Goal: Information Seeking & Learning: Learn about a topic

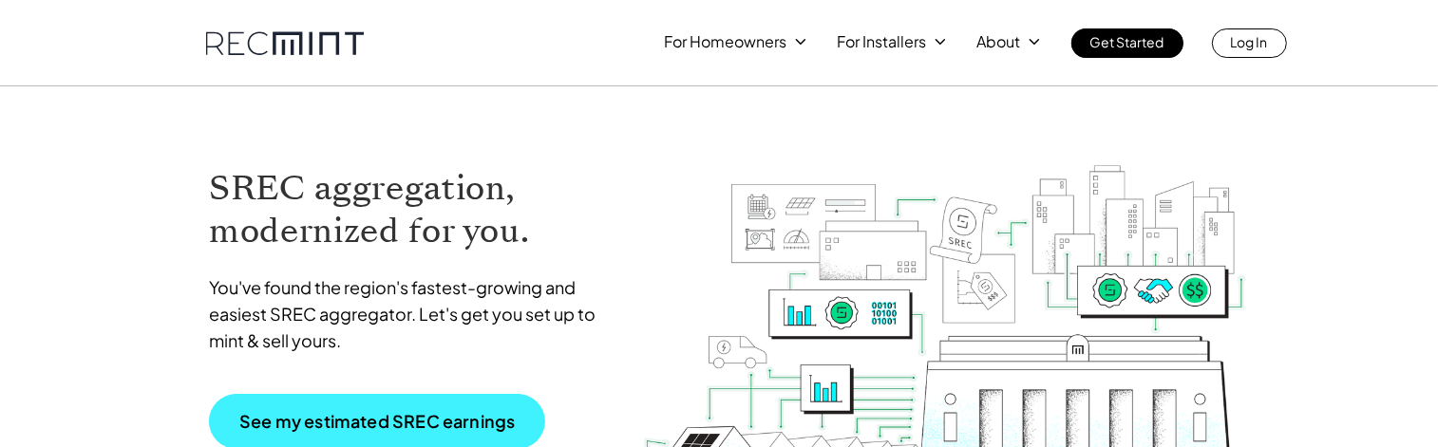
click at [452, 425] on p "See my estimated SREC earnings" at bounding box center [376, 421] width 275 height 17
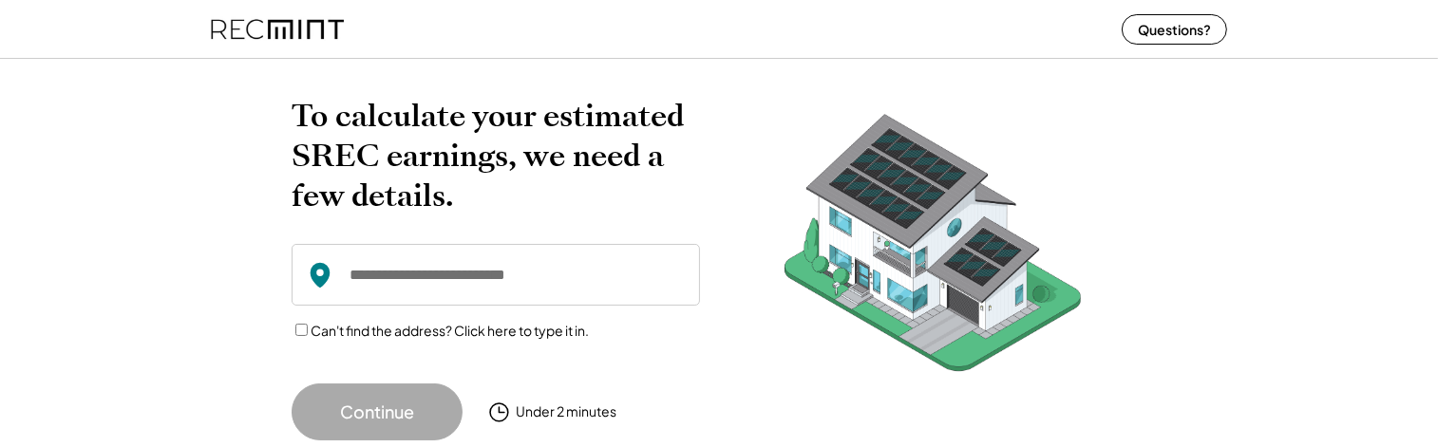
scroll to position [38, 0]
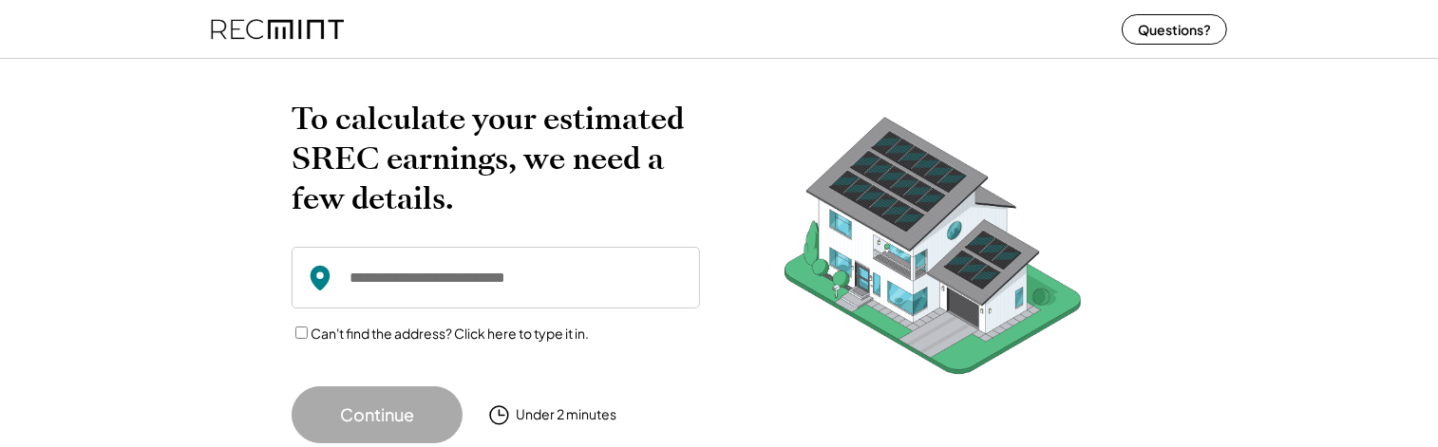
click at [410, 280] on input "input" at bounding box center [496, 278] width 408 height 62
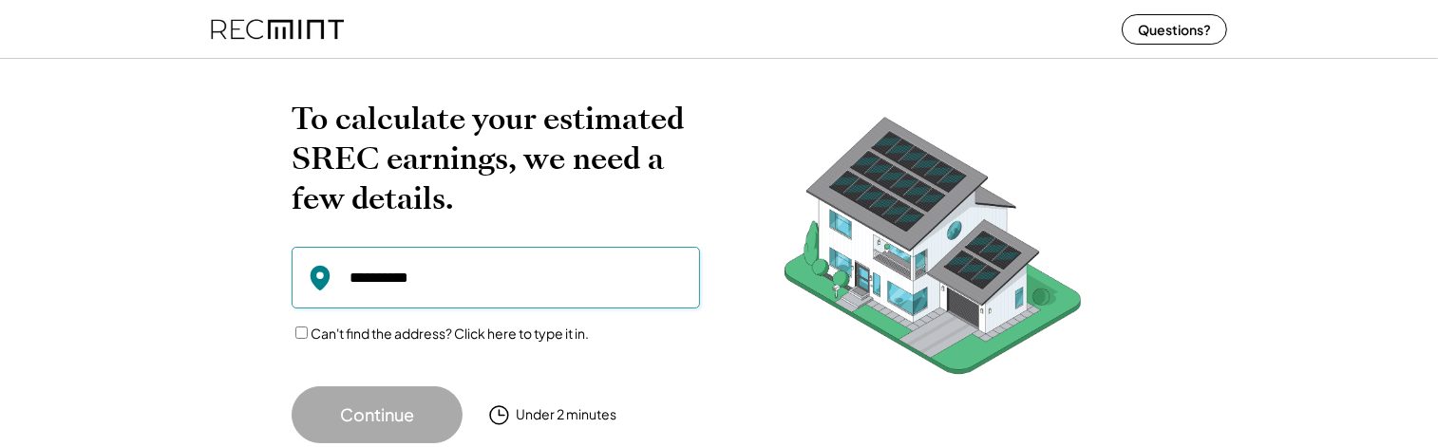
type input "**********"
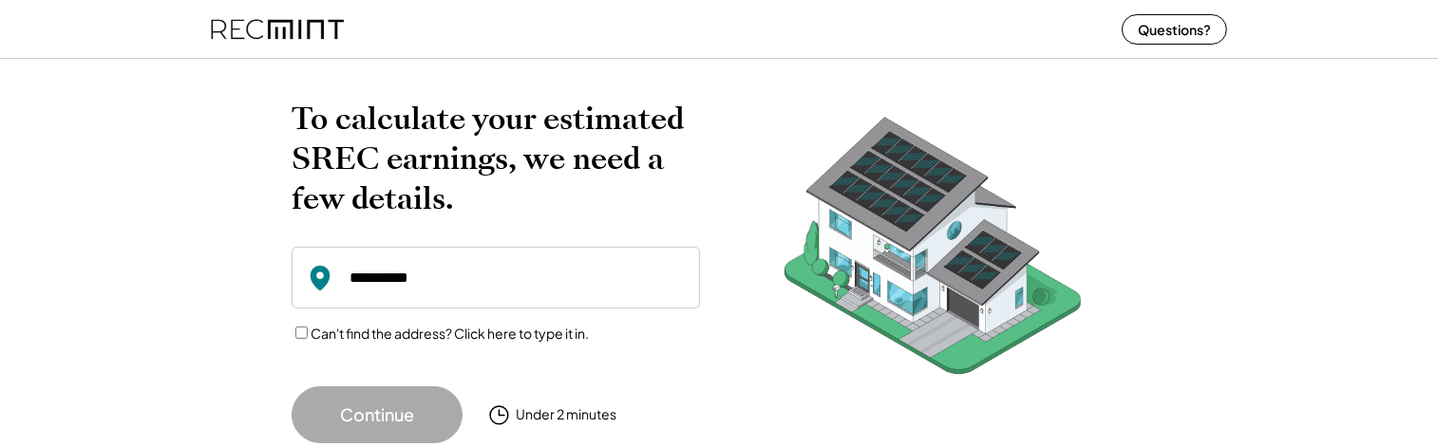
click at [352, 415] on button "Continue" at bounding box center [377, 414] width 171 height 57
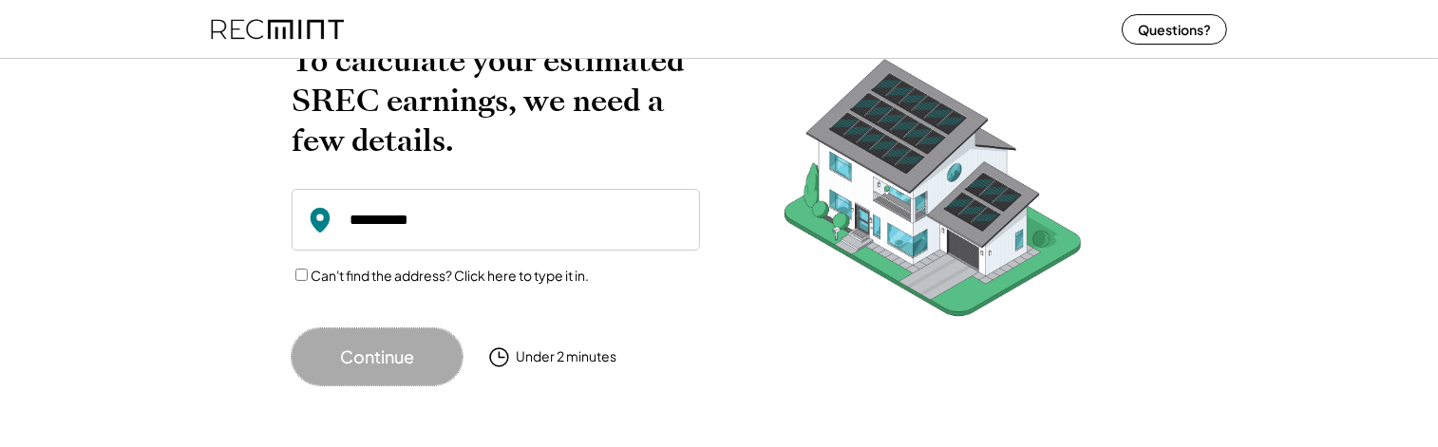
scroll to position [0, 0]
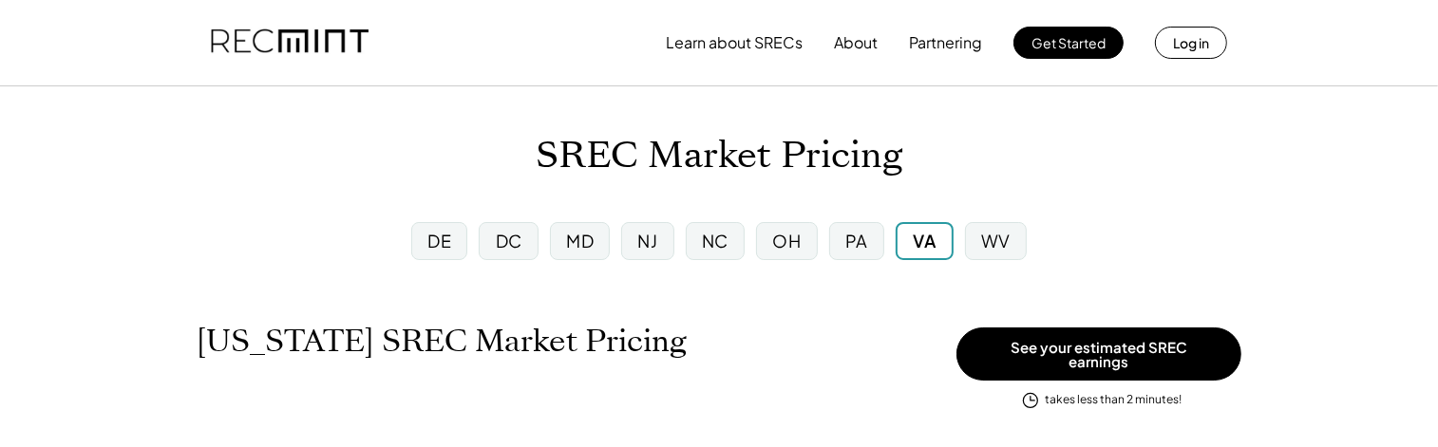
scroll to position [312, 840]
click at [911, 240] on div "VA" at bounding box center [923, 241] width 57 height 38
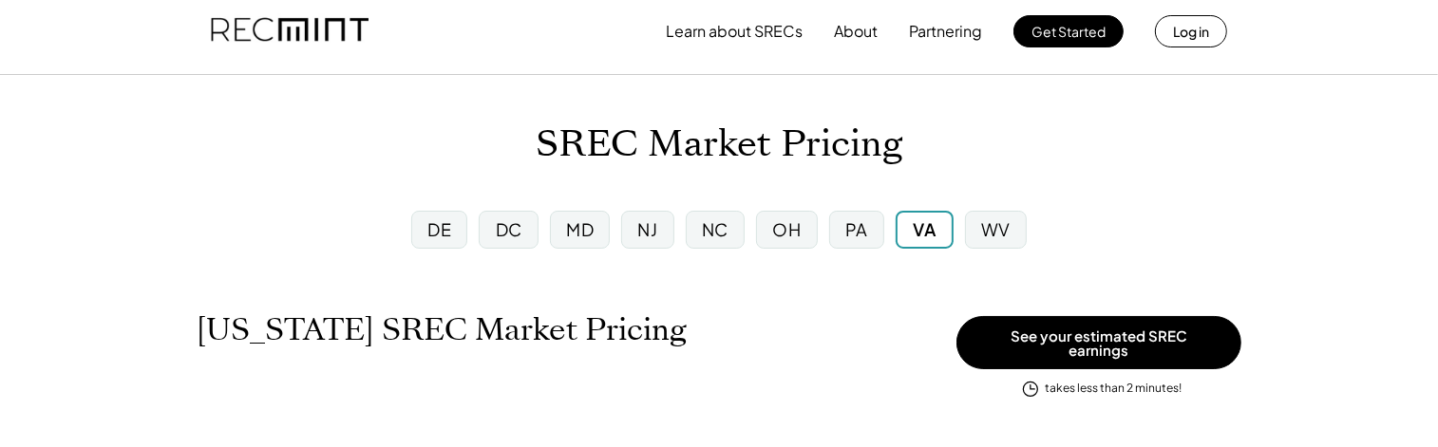
scroll to position [0, 0]
